Goal: Task Accomplishment & Management: Manage account settings

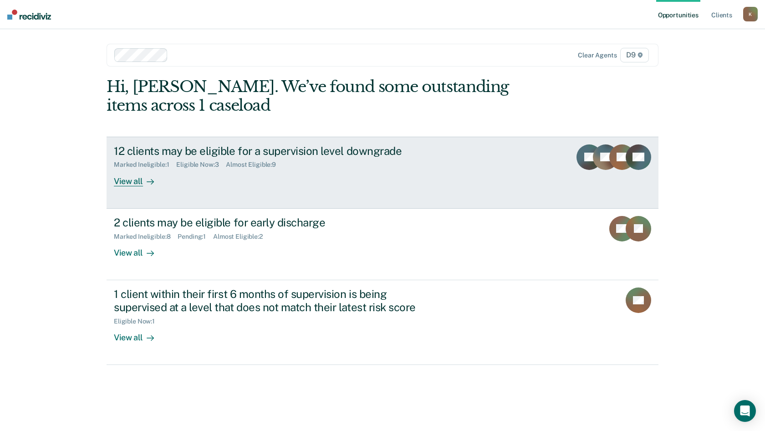
click at [236, 162] on div "Almost Eligible : 9" at bounding box center [254, 165] width 57 height 8
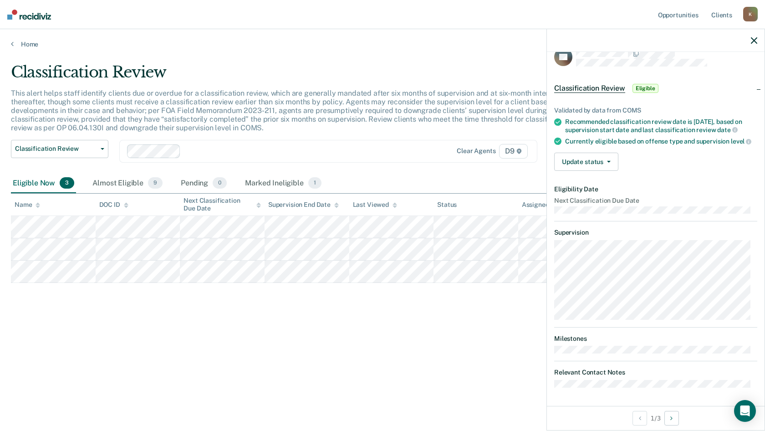
scroll to position [30, 0]
click at [597, 140] on div "Currently eligible based on offense type and supervision level" at bounding box center [661, 141] width 192 height 8
click at [596, 157] on button "Update status" at bounding box center [586, 161] width 64 height 18
click at [626, 118] on div "Recommended classification review date is [DATE], based on supervision start da…" at bounding box center [661, 125] width 192 height 15
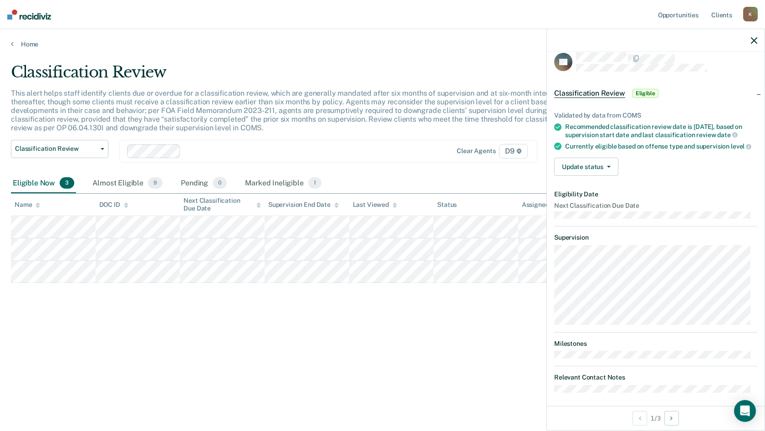
scroll to position [0, 0]
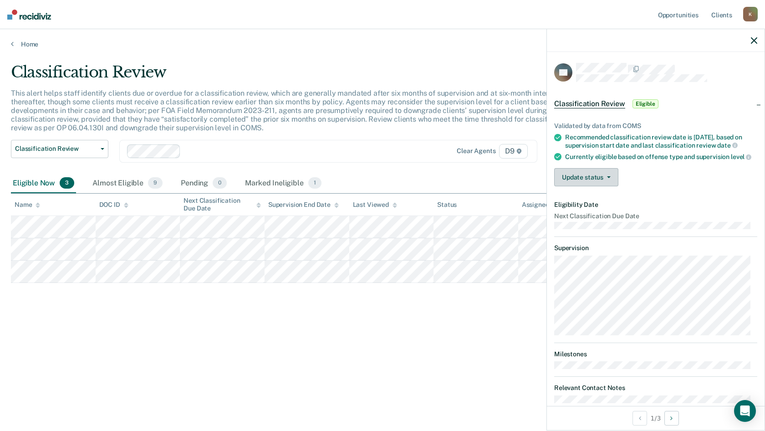
click at [595, 186] on button "Update status" at bounding box center [586, 177] width 64 height 18
click at [593, 221] on button "Mark Ineligible" at bounding box center [598, 213] width 88 height 15
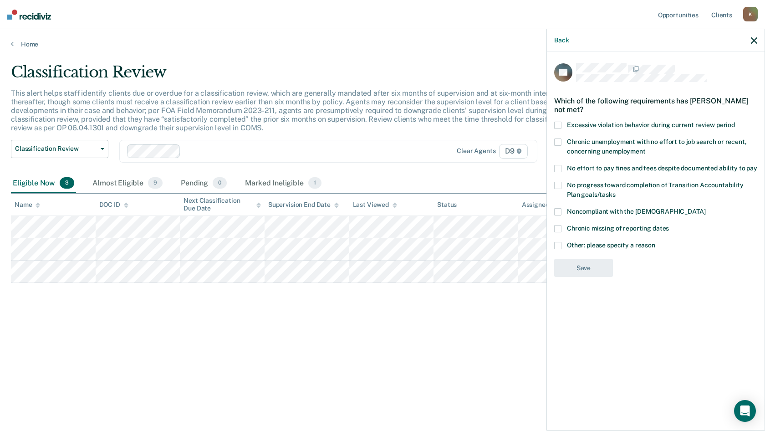
click at [682, 140] on span "Chronic unemployment with no effort to job search or recent, concerning unemplo…" at bounding box center [657, 146] width 180 height 17
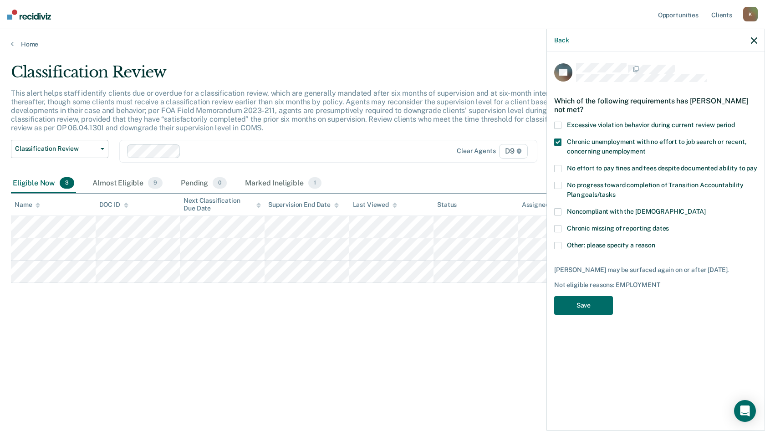
click at [565, 40] on button "Back" at bounding box center [561, 40] width 15 height 8
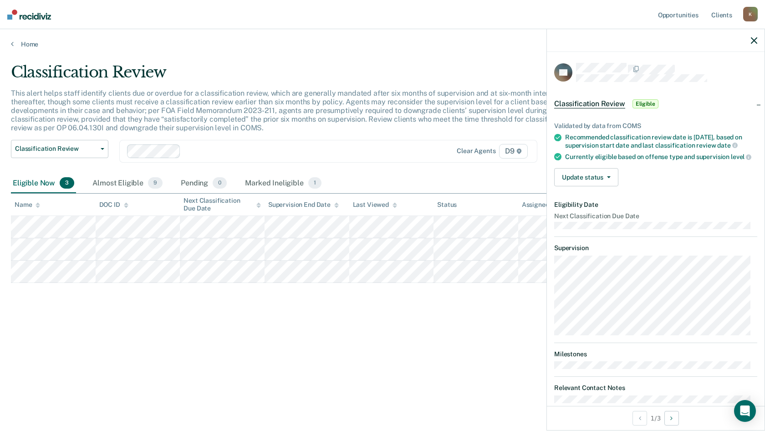
scroll to position [30, 0]
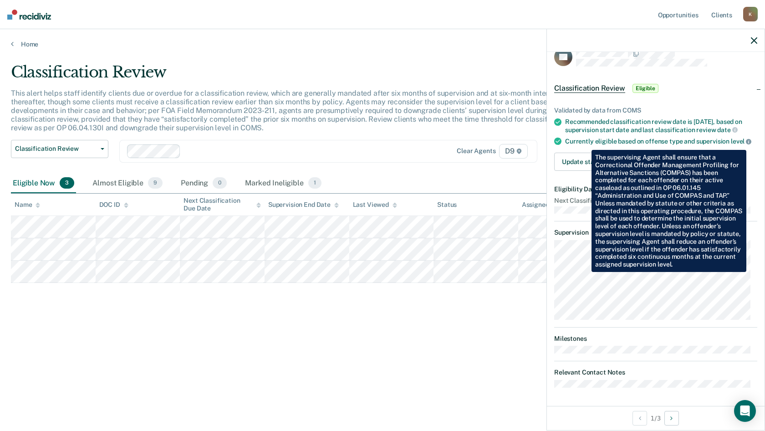
click at [746, 143] on icon at bounding box center [748, 141] width 5 height 5
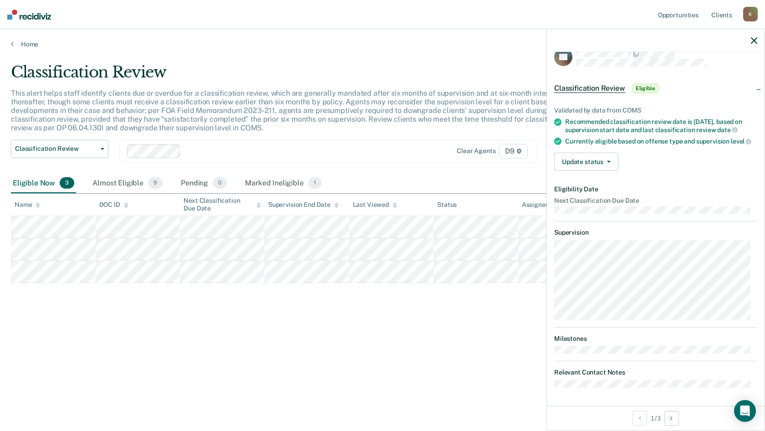
click at [663, 118] on div "Recommended classification review date is [DATE], based on supervision start da…" at bounding box center [661, 125] width 192 height 15
drag, startPoint x: 663, startPoint y: 113, endPoint x: 662, endPoint y: 147, distance: 34.6
click at [666, 143] on div "Currently eligible based on offense type and supervision level" at bounding box center [661, 141] width 192 height 8
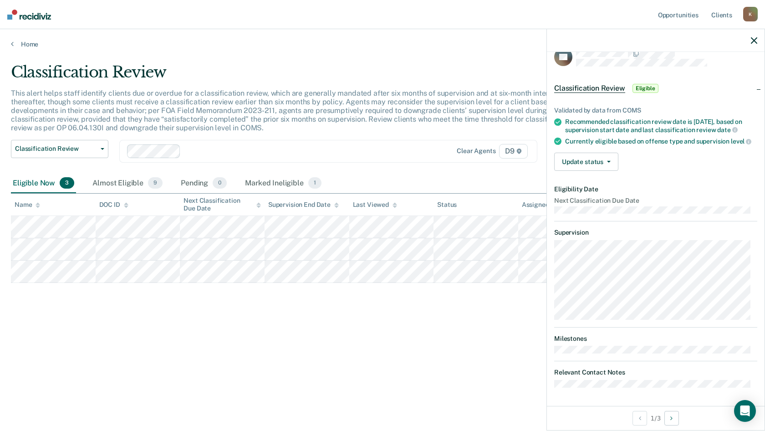
drag, startPoint x: 580, startPoint y: 151, endPoint x: 597, endPoint y: 173, distance: 27.3
click at [580, 153] on div "Validated by data from COMS Recommended classification review date is [DATE], b…" at bounding box center [656, 135] width 218 height 86
click at [593, 162] on button "Update status" at bounding box center [586, 161] width 64 height 18
click at [596, 187] on button "[PERSON_NAME]" at bounding box center [598, 183] width 88 height 15
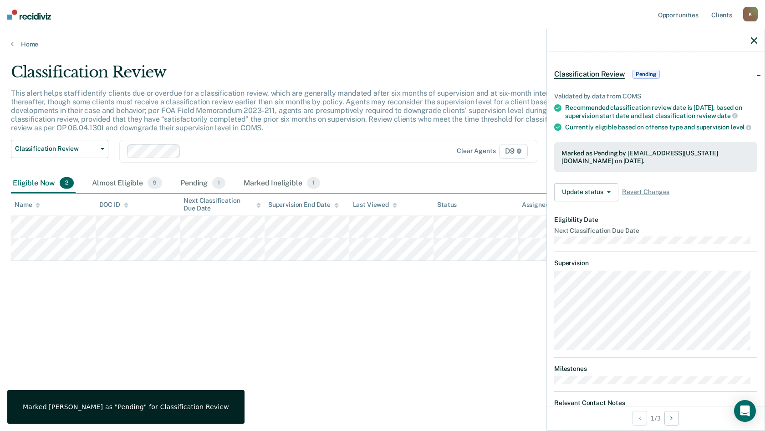
click at [385, 306] on div "Classification Review This alert helps staff identify clients due or overdue fo…" at bounding box center [382, 212] width 743 height 299
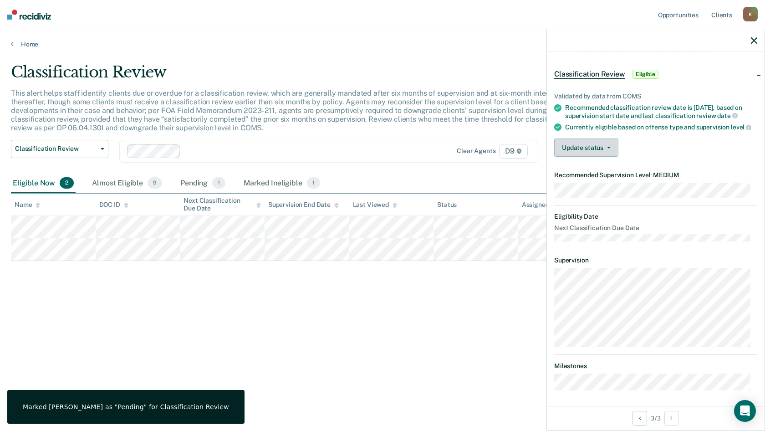
click at [582, 157] on button "Update status" at bounding box center [586, 147] width 64 height 18
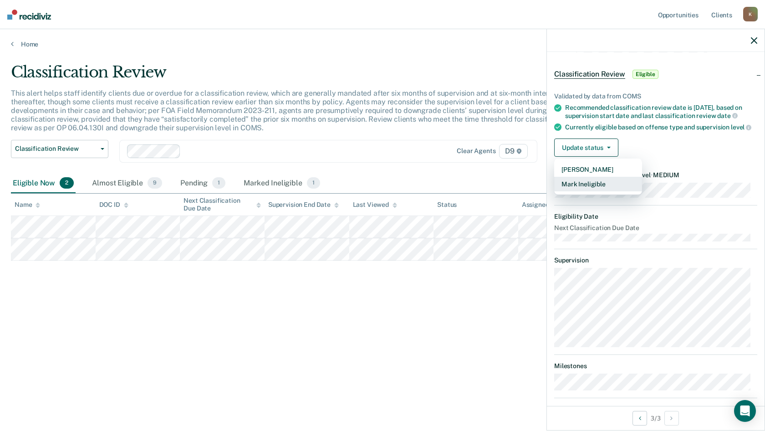
click at [580, 191] on button "Mark Ineligible" at bounding box center [598, 184] width 88 height 15
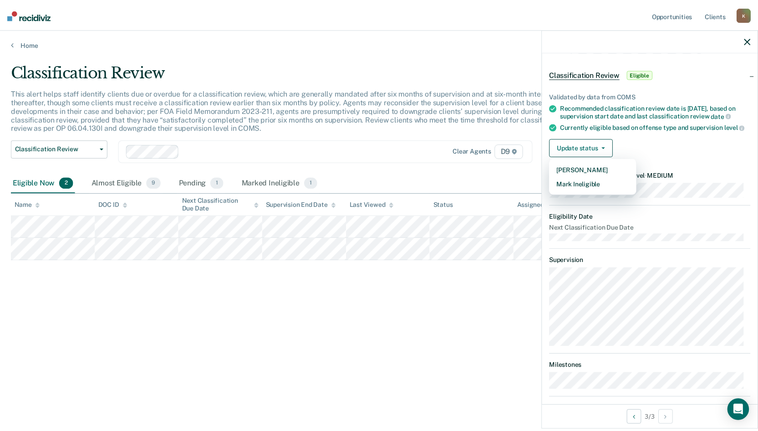
scroll to position [0, 0]
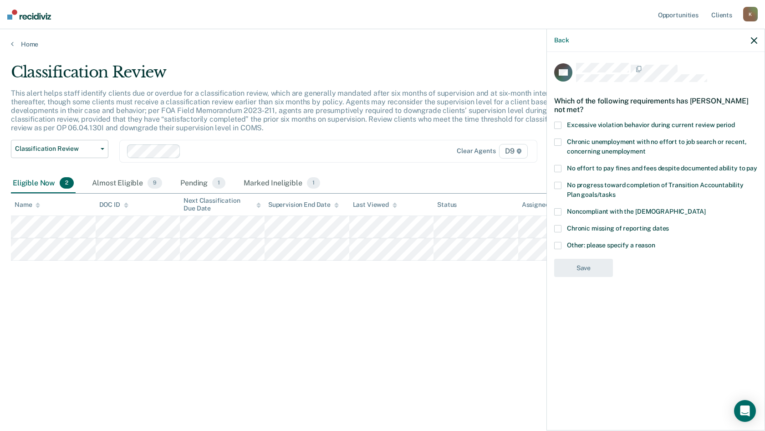
click at [603, 216] on label "Noncompliant with the [DEMOGRAPHIC_DATA]" at bounding box center [655, 213] width 203 height 10
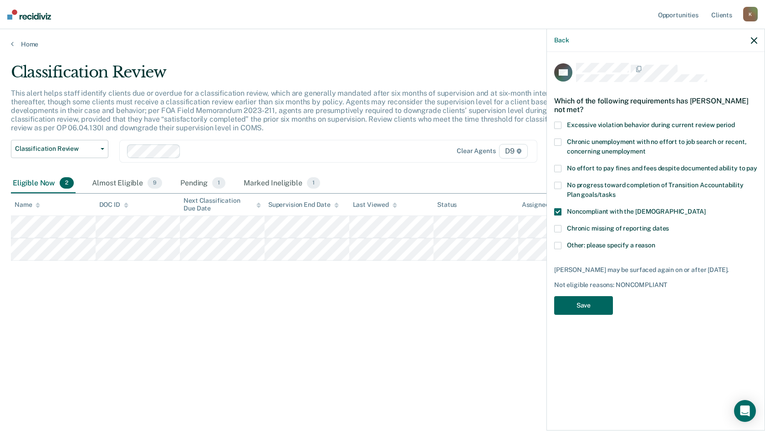
click at [581, 309] on button "Save" at bounding box center [583, 305] width 59 height 19
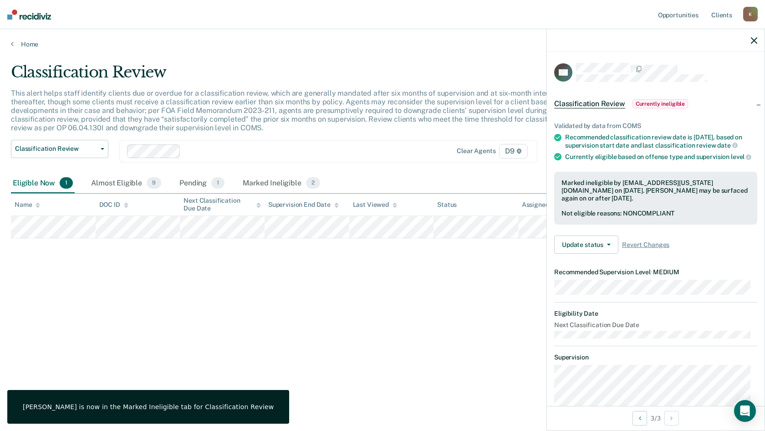
click at [112, 309] on div "Classification Review This alert helps staff identify clients due or overdue fo…" at bounding box center [382, 212] width 743 height 299
click at [119, 184] on div "Almost Eligible 9" at bounding box center [126, 183] width 74 height 20
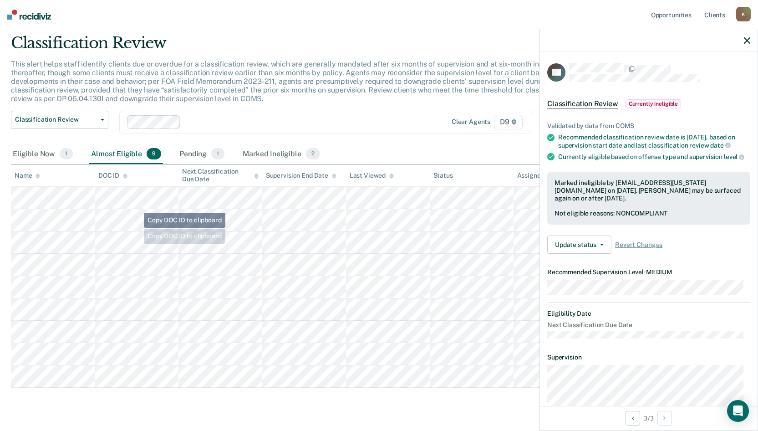
scroll to position [46, 0]
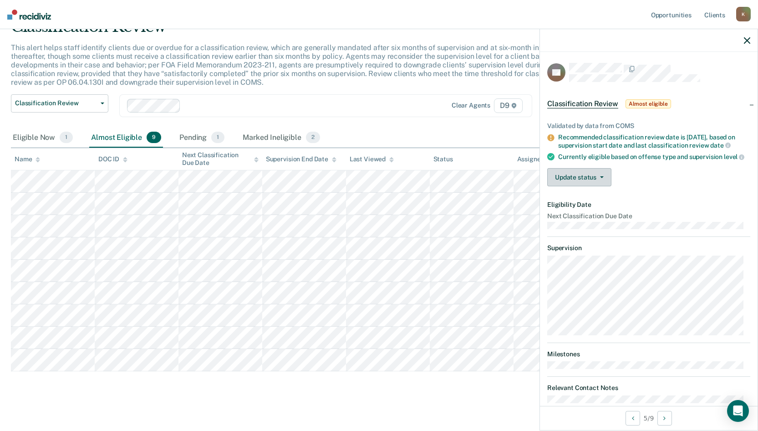
click at [588, 186] on button "Update status" at bounding box center [579, 177] width 64 height 18
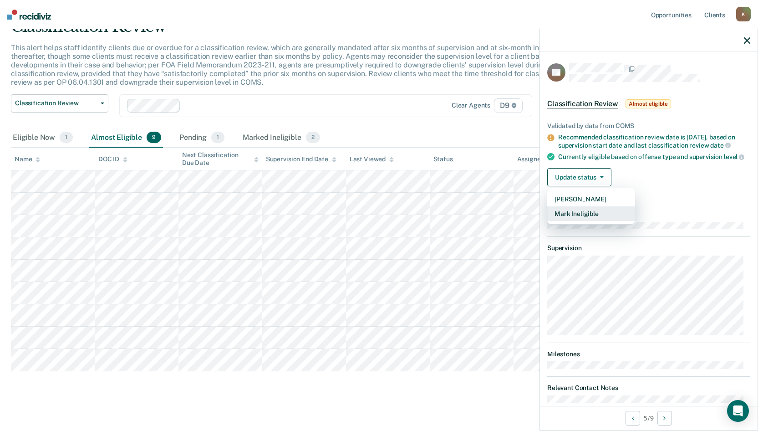
click at [592, 221] on button "Mark Ineligible" at bounding box center [591, 213] width 88 height 15
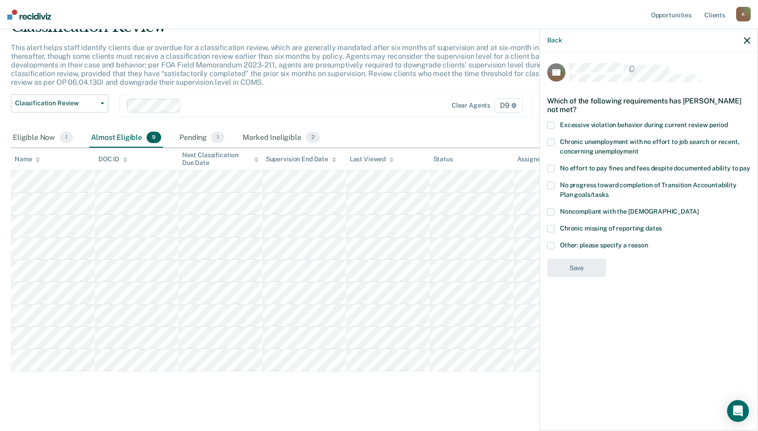
click at [604, 210] on span "Noncompliant with the [DEMOGRAPHIC_DATA]" at bounding box center [629, 211] width 138 height 7
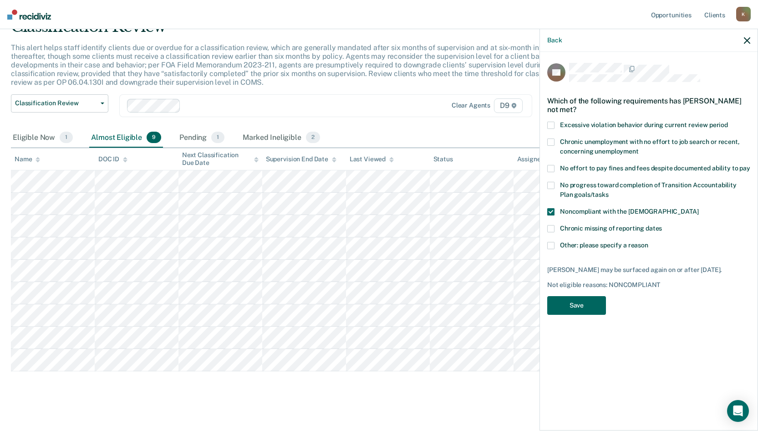
click at [591, 305] on button "Save" at bounding box center [576, 305] width 59 height 19
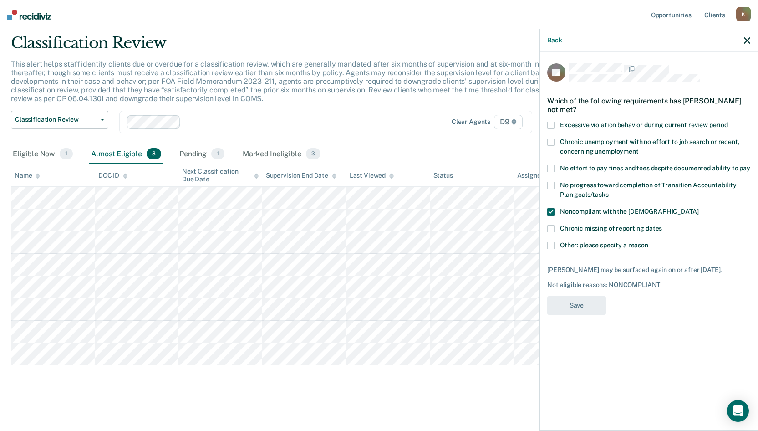
scroll to position [29, 0]
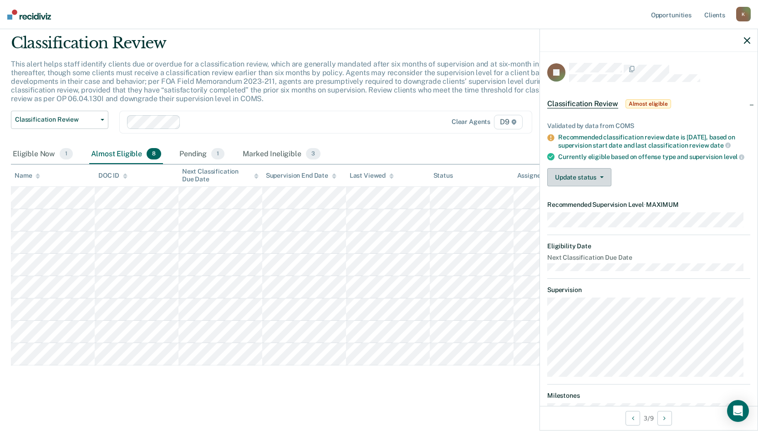
click at [587, 186] on button "Update status" at bounding box center [579, 177] width 64 height 18
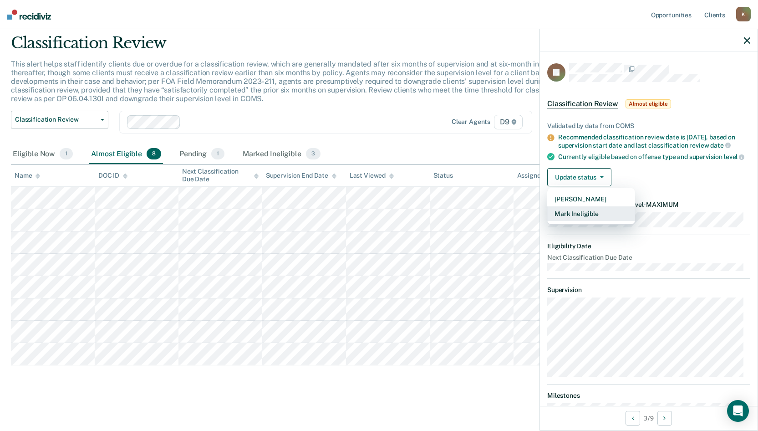
click at [587, 216] on button "Mark Ineligible" at bounding box center [591, 213] width 88 height 15
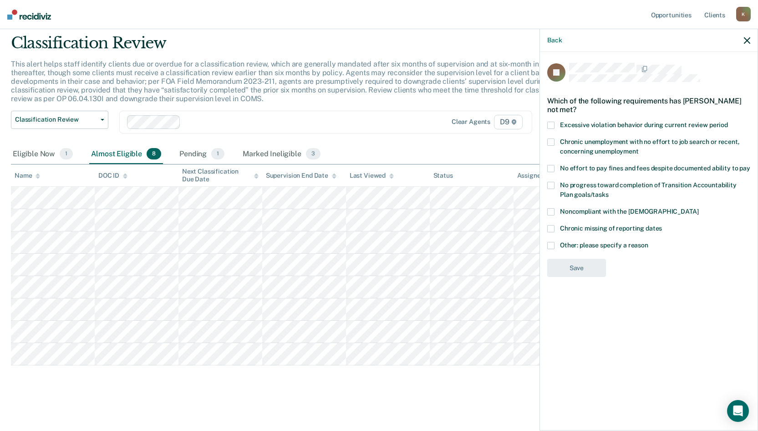
click at [590, 211] on span "Noncompliant with the [DEMOGRAPHIC_DATA]" at bounding box center [629, 211] width 138 height 7
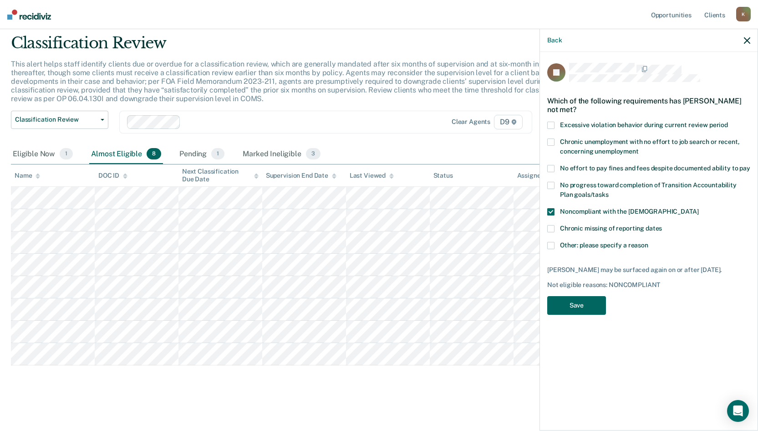
click at [597, 304] on button "Save" at bounding box center [576, 305] width 59 height 19
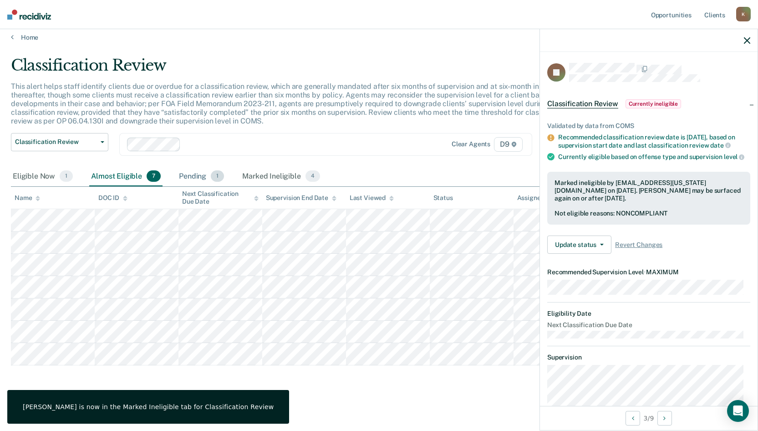
click at [205, 180] on div "Pending 1" at bounding box center [201, 177] width 49 height 20
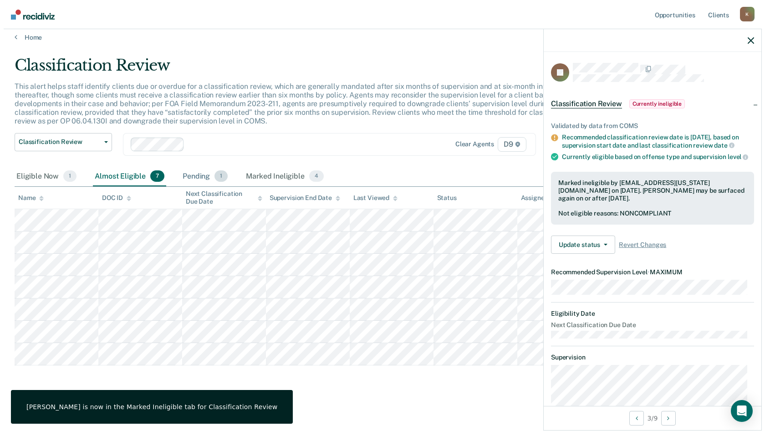
scroll to position [0, 0]
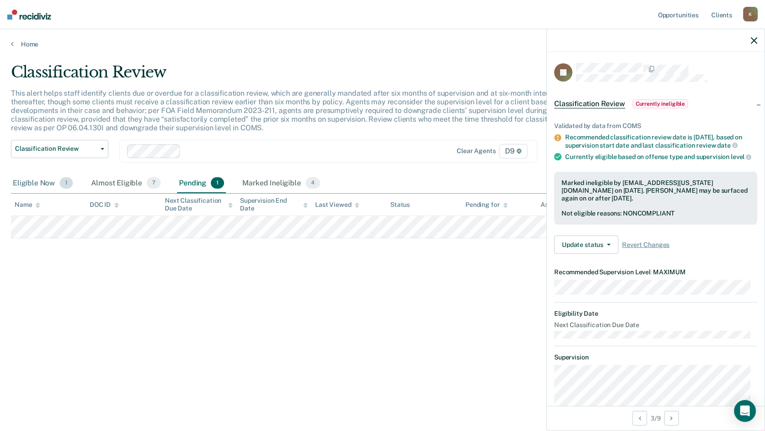
click at [47, 186] on div "Eligible Now 1" at bounding box center [43, 183] width 64 height 20
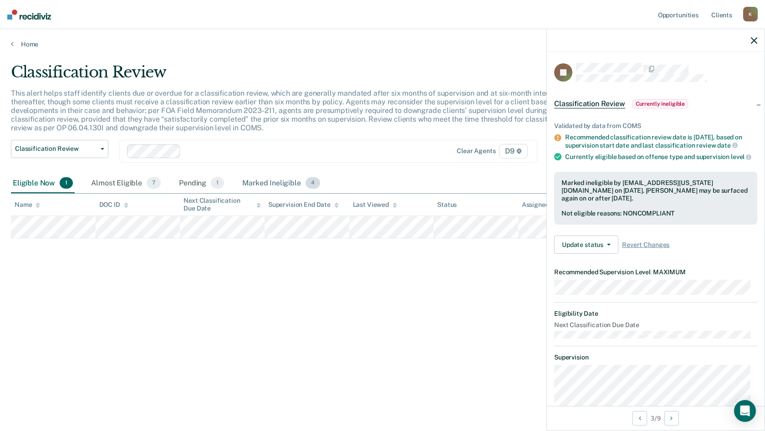
click at [275, 178] on div "Marked Ineligible 4" at bounding box center [280, 183] width 81 height 20
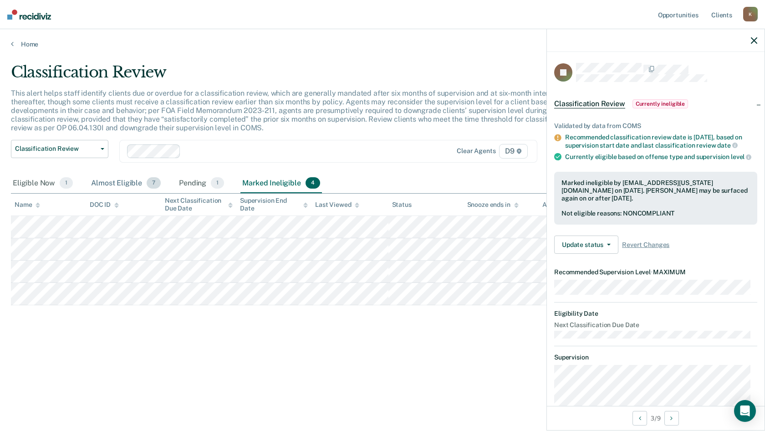
click at [132, 183] on div "Almost Eligible 7" at bounding box center [125, 183] width 73 height 20
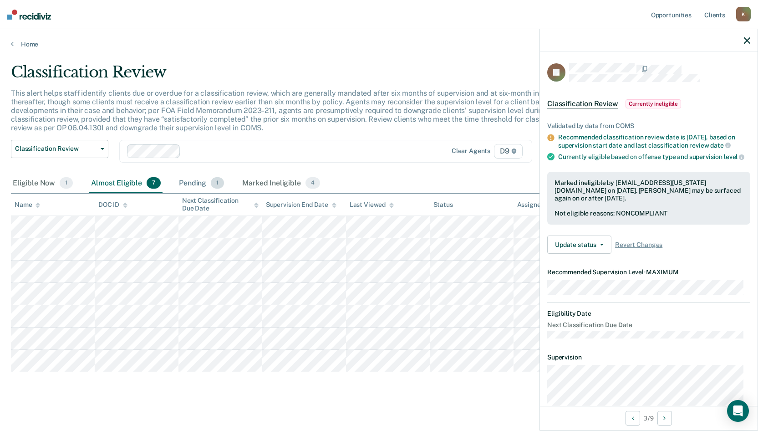
click at [202, 178] on div "Pending 1" at bounding box center [201, 183] width 49 height 20
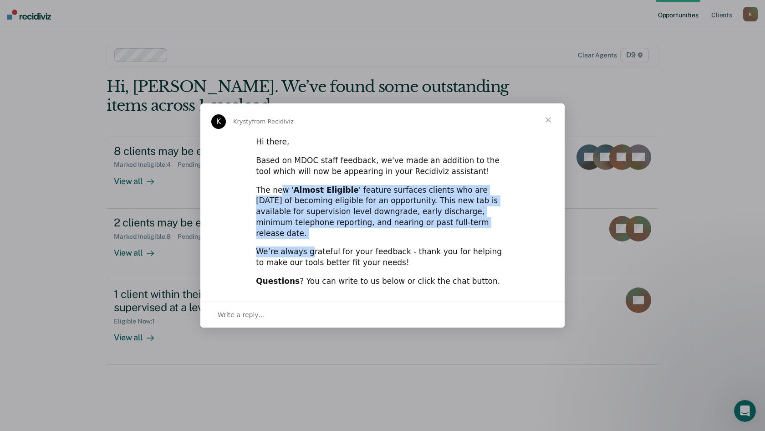
drag, startPoint x: 279, startPoint y: 195, endPoint x: 308, endPoint y: 236, distance: 49.9
click at [308, 236] on div "Hi there, Based on MDOC staff feedback, we've made an addition to the tool whic…" at bounding box center [382, 215] width 364 height 158
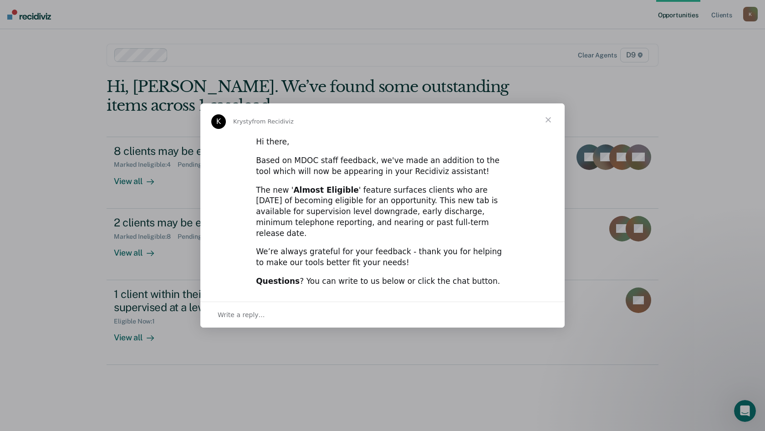
click at [547, 125] on span "Close" at bounding box center [548, 119] width 33 height 33
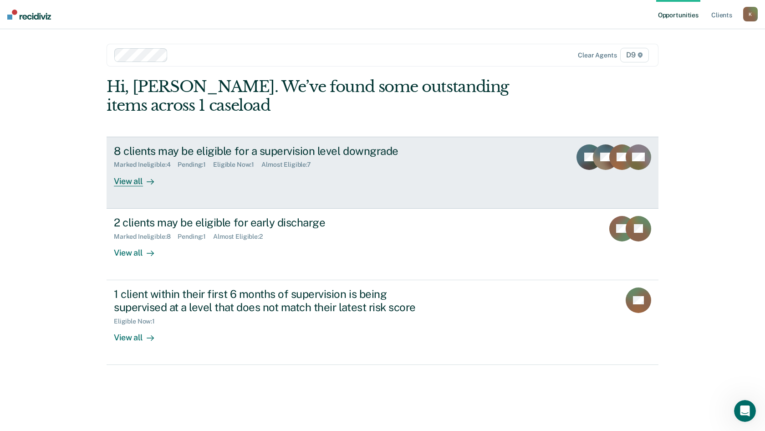
click at [175, 159] on div "Marked Ineligible : 4 Pending : 1 Eligible Now : 1 Almost Eligible : 7" at bounding box center [274, 162] width 320 height 11
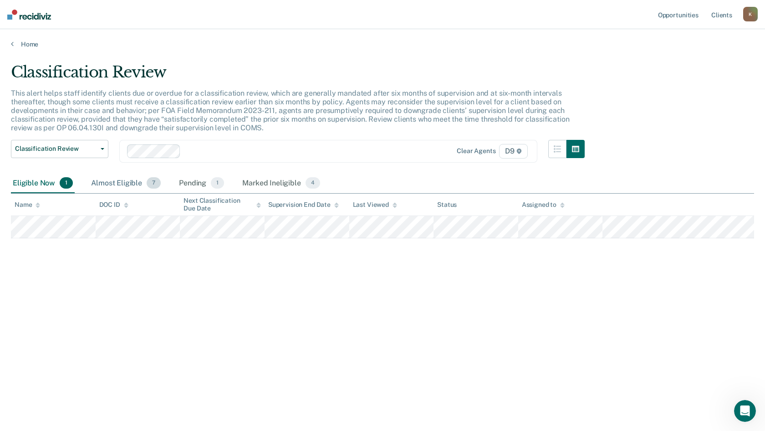
click at [116, 179] on div "Almost Eligible 7" at bounding box center [125, 183] width 73 height 20
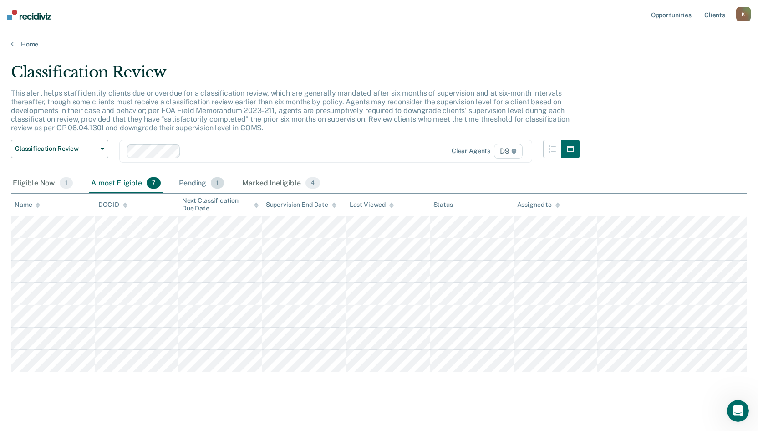
click at [196, 186] on div "Pending 1" at bounding box center [201, 183] width 49 height 20
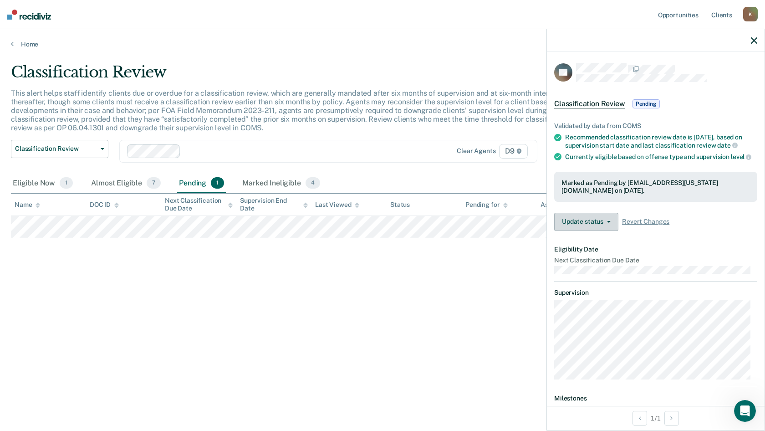
click at [572, 231] on button "Update status" at bounding box center [586, 222] width 64 height 18
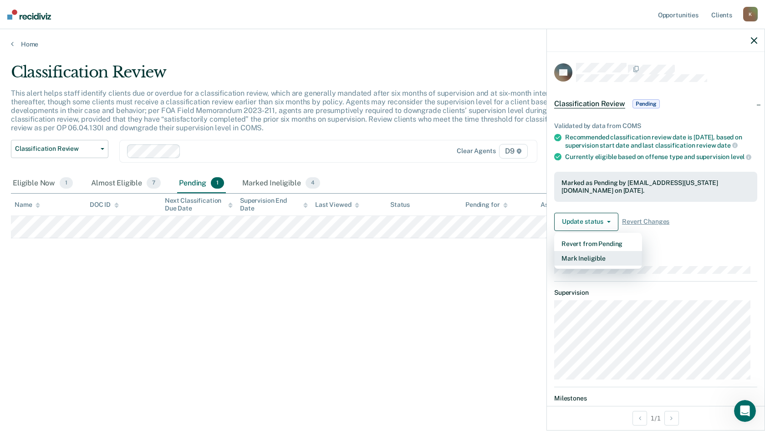
click at [572, 265] on button "Mark Ineligible" at bounding box center [598, 258] width 88 height 15
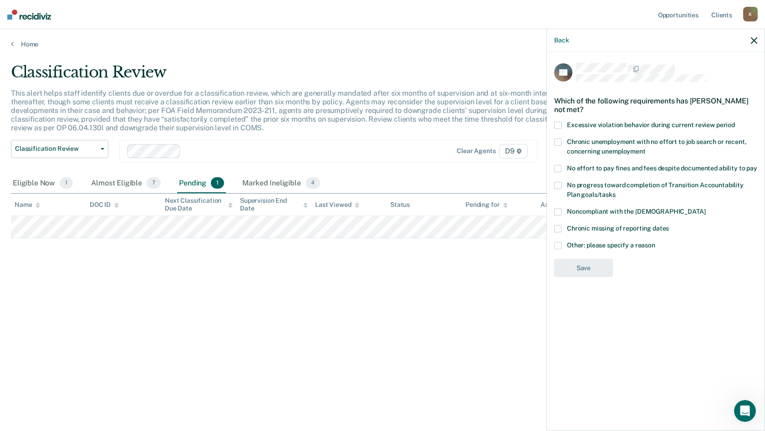
click at [561, 247] on span at bounding box center [557, 245] width 7 height 7
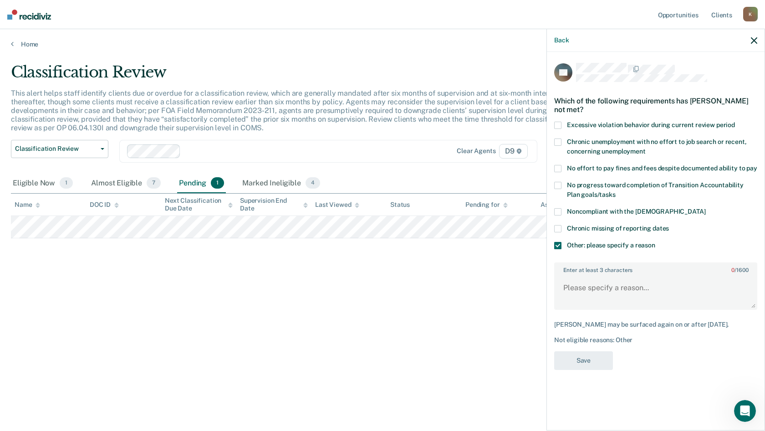
click at [604, 313] on div "JM Which of the following requirements has Jeffery Milton not met? Excessive vi…" at bounding box center [655, 219] width 203 height 312
click at [604, 300] on textarea "Enter at least 3 characters 0 / 1600" at bounding box center [655, 292] width 201 height 34
type textarea "serving a sentence for possession of firearm."
click at [583, 360] on button "Save" at bounding box center [583, 360] width 59 height 19
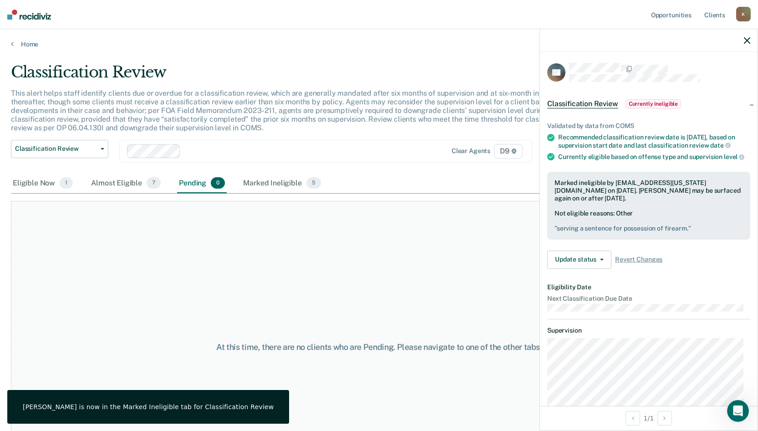
click at [745, 41] on icon "button" at bounding box center [747, 40] width 6 height 6
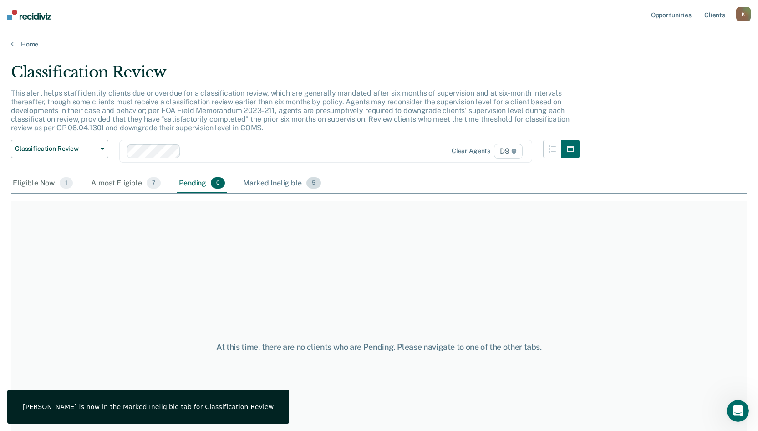
click at [271, 182] on div "Marked Ineligible 5" at bounding box center [281, 183] width 81 height 20
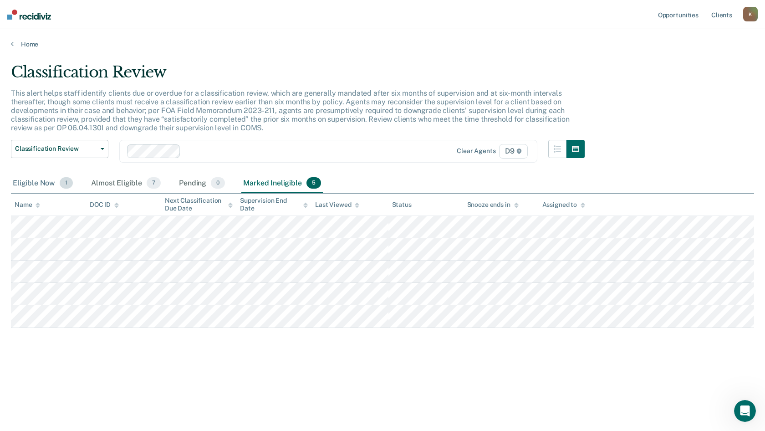
click at [31, 184] on div "Eligible Now 1" at bounding box center [43, 183] width 64 height 20
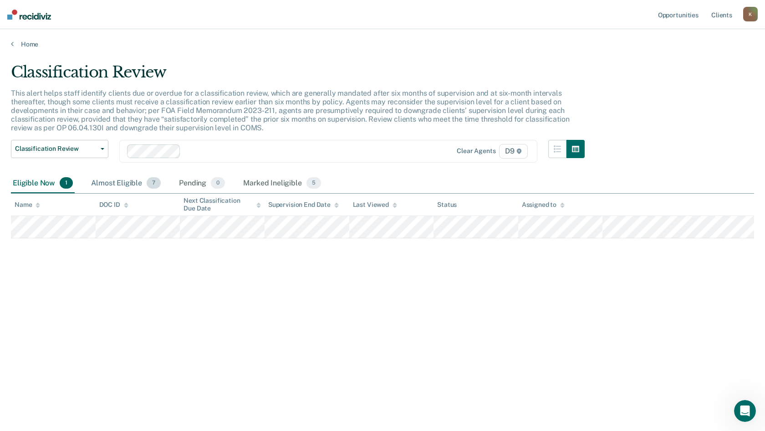
click at [126, 183] on div "Almost Eligible 7" at bounding box center [125, 183] width 73 height 20
